Goal: Task Accomplishment & Management: Manage account settings

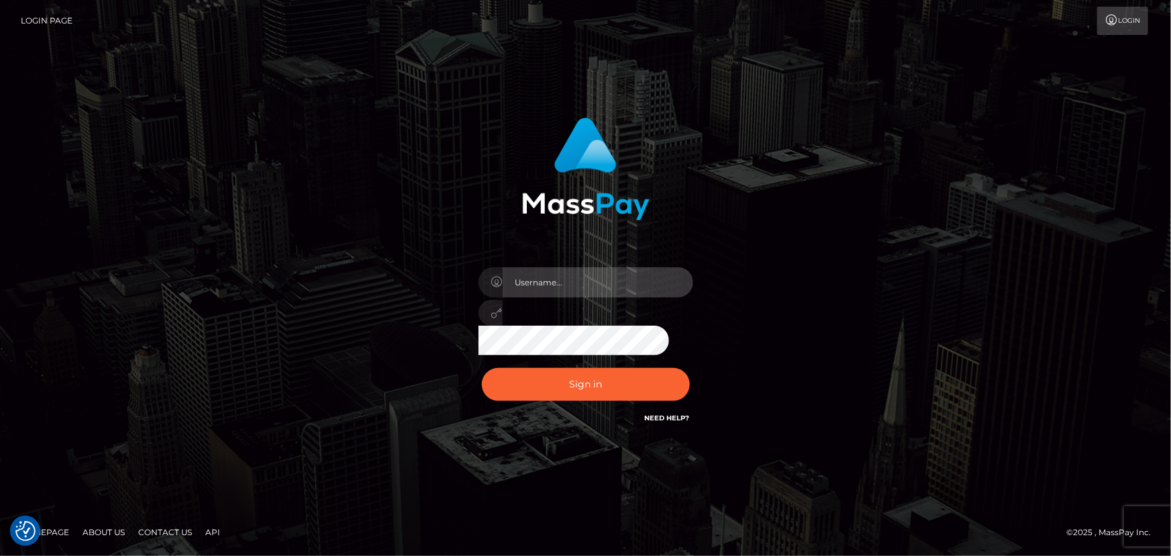
click at [617, 276] on input "text" at bounding box center [598, 282] width 191 height 30
type input "[PERSON_NAME].xcite"
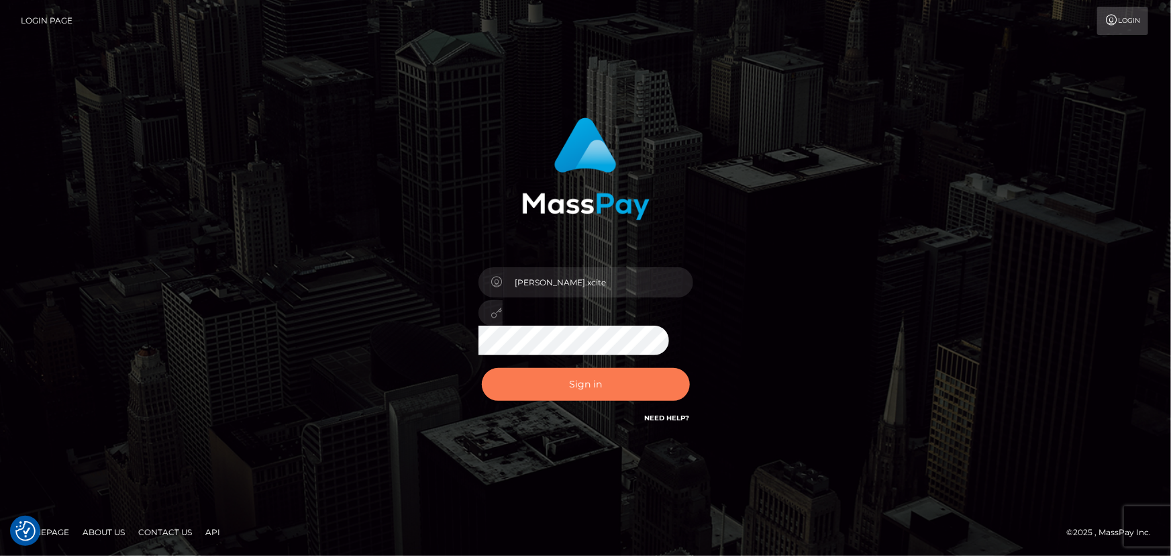
click at [611, 386] on button "Sign in" at bounding box center [586, 384] width 208 height 33
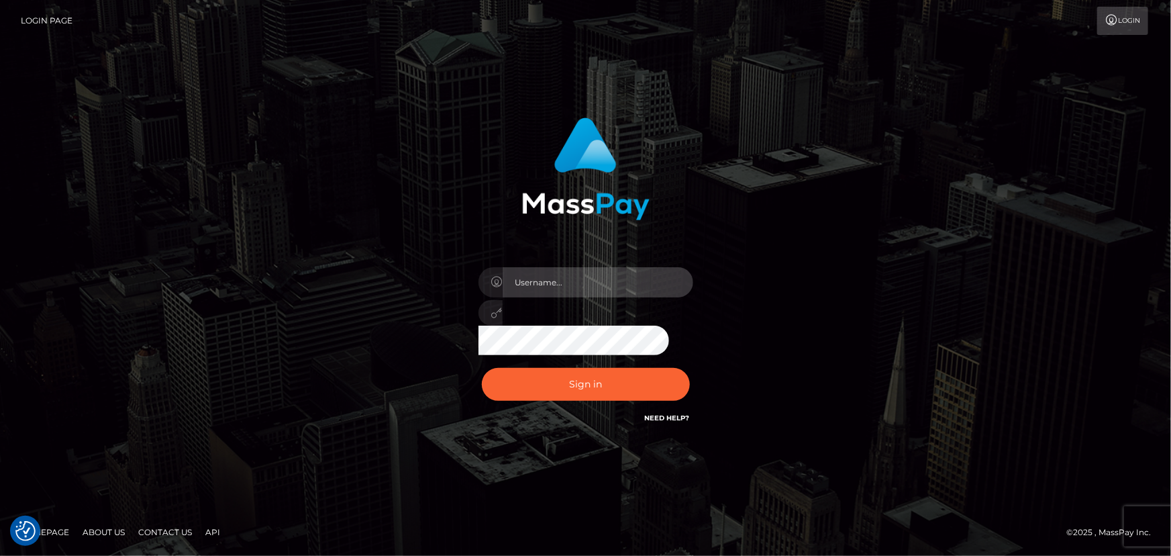
click at [626, 288] on input "text" at bounding box center [598, 282] width 191 height 30
type input "[PERSON_NAME].xcite"
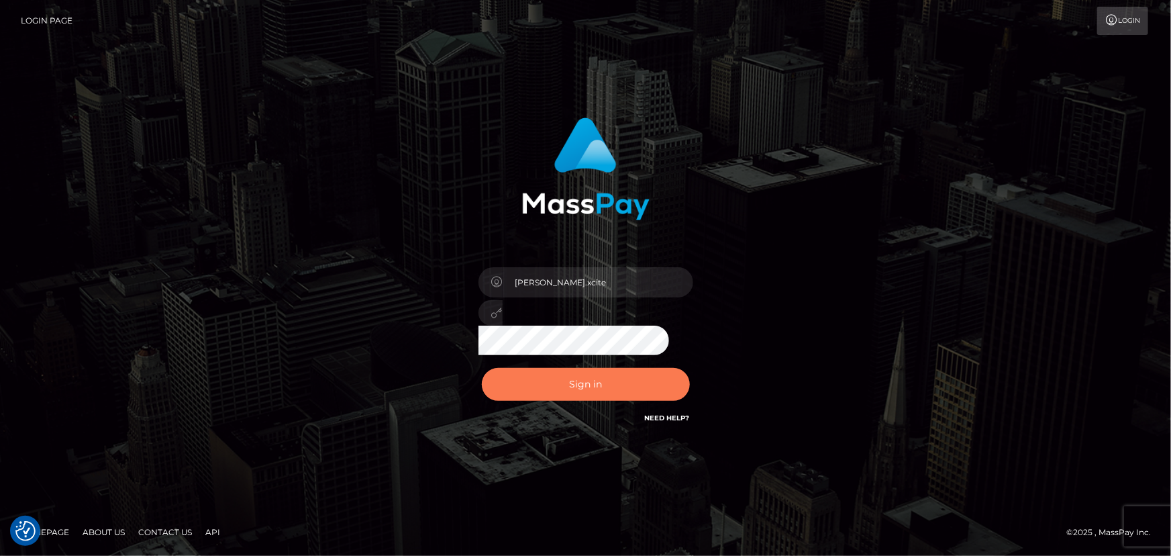
click at [615, 383] on button "Sign in" at bounding box center [586, 384] width 208 height 33
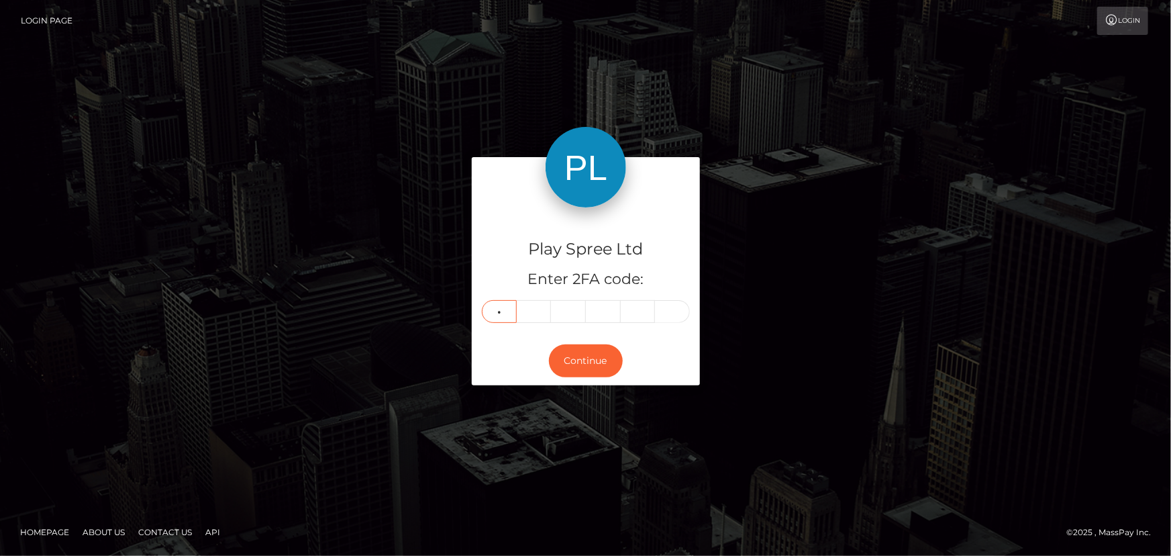
type input "8"
type input "9"
type input "4"
type input "3"
type input "6"
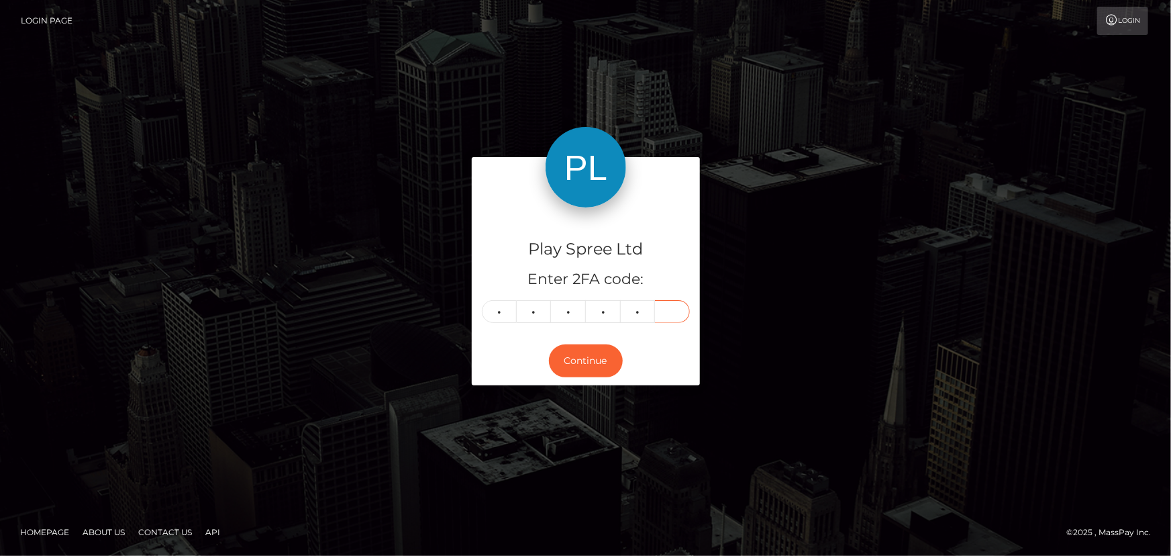
type input "8"
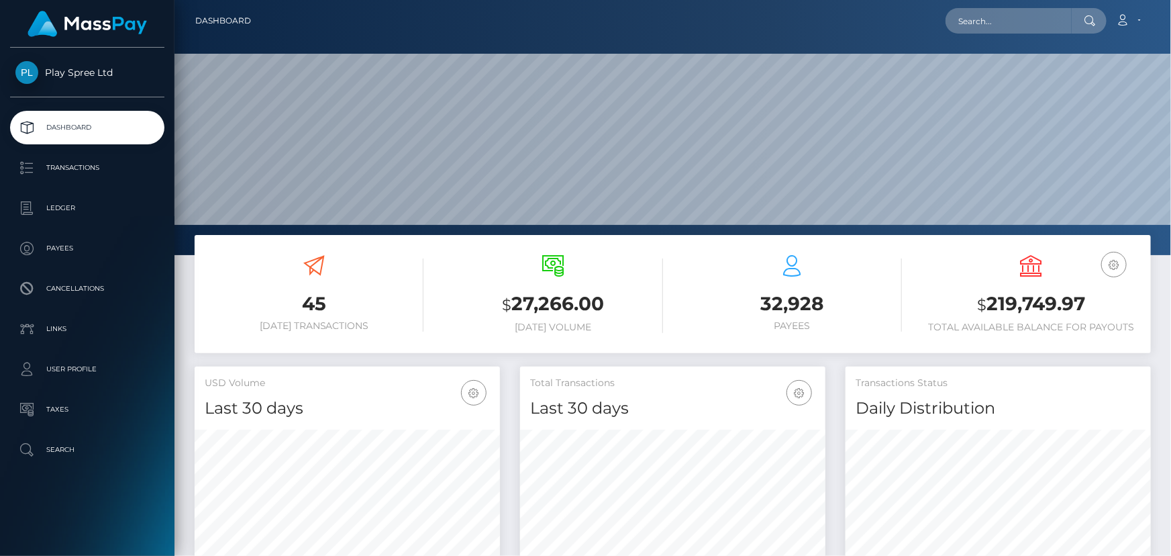
scroll to position [238, 305]
click at [1042, 295] on h3 "$ 219,749.97" at bounding box center [1031, 305] width 219 height 28
copy h3 "219,749.97"
